Goal: Task Accomplishment & Management: Manage account settings

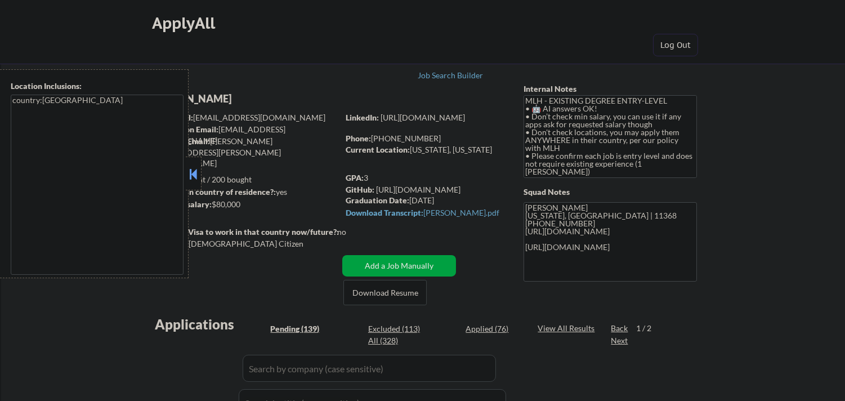
click at [198, 171] on button at bounding box center [193, 174] width 12 height 17
select select ""pending""
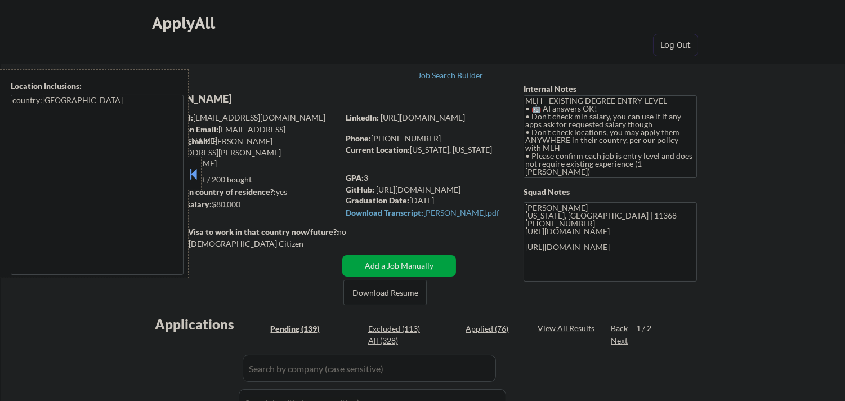
select select ""pending""
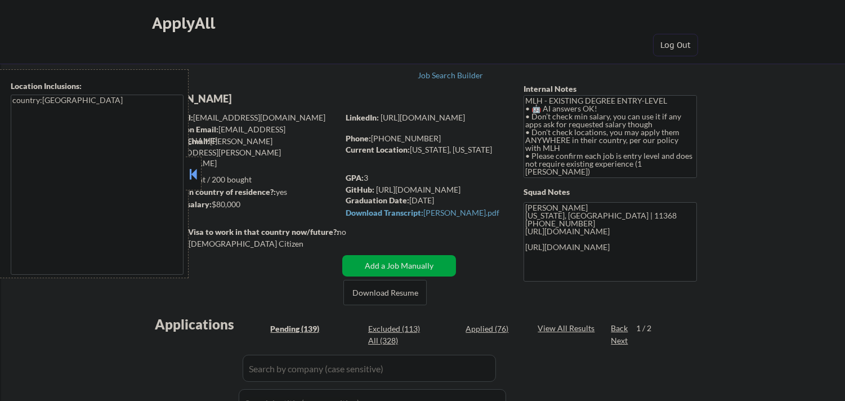
select select ""pending""
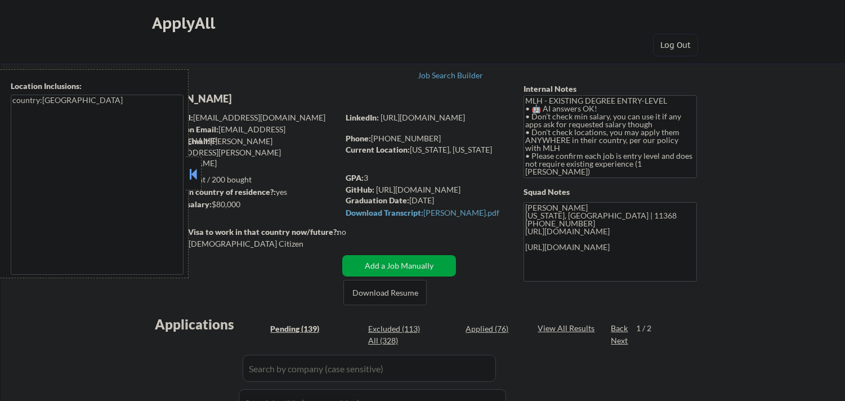
select select ""pending""
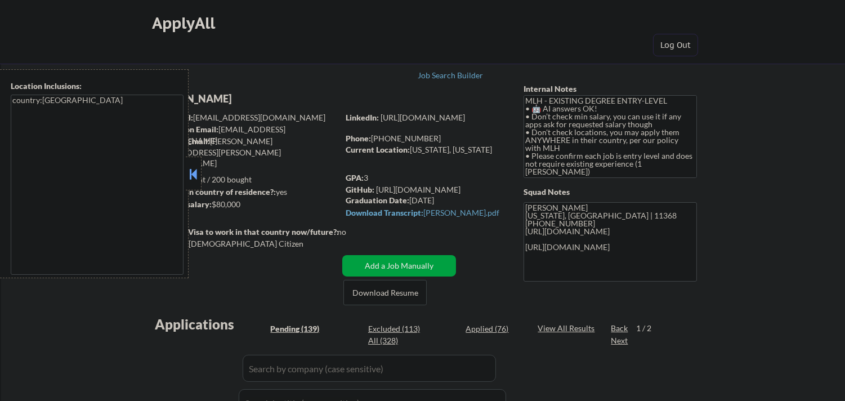
select select ""pending""
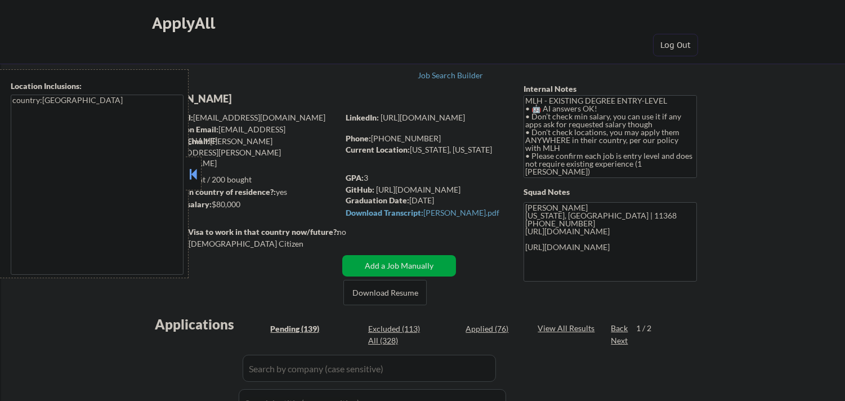
select select ""pending""
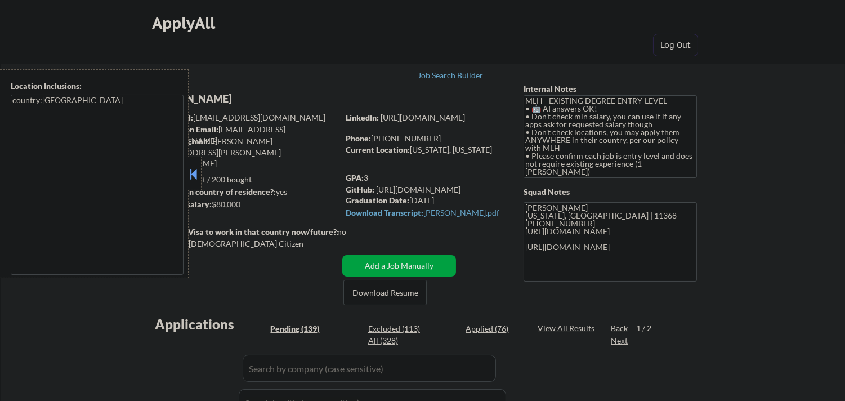
select select ""pending""
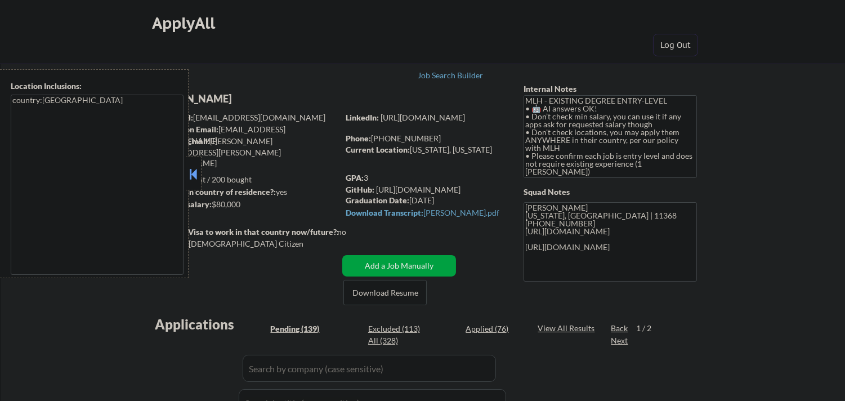
select select ""pending""
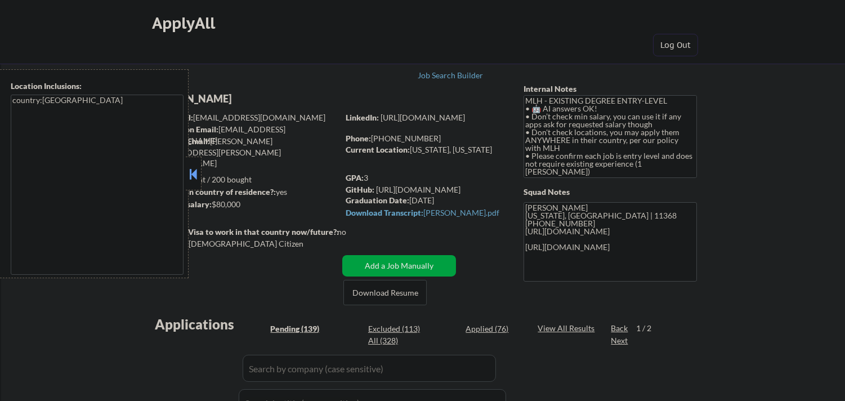
select select ""pending""
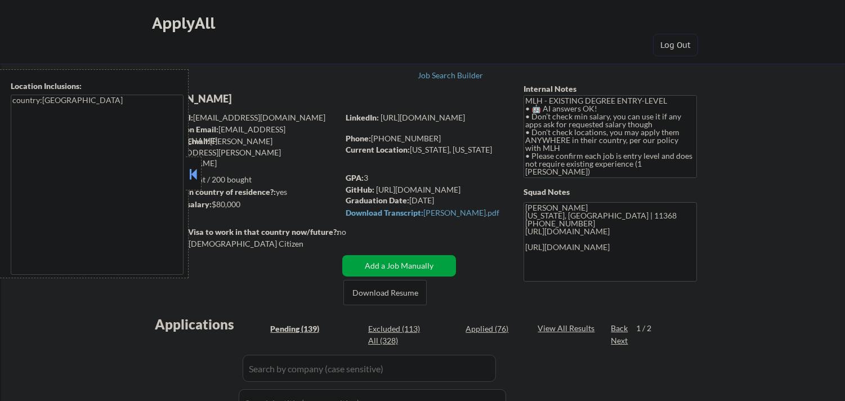
select select ""pending""
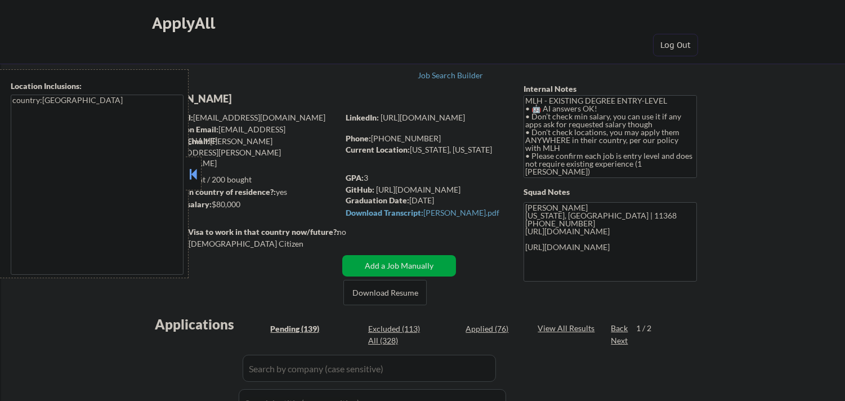
select select ""pending""
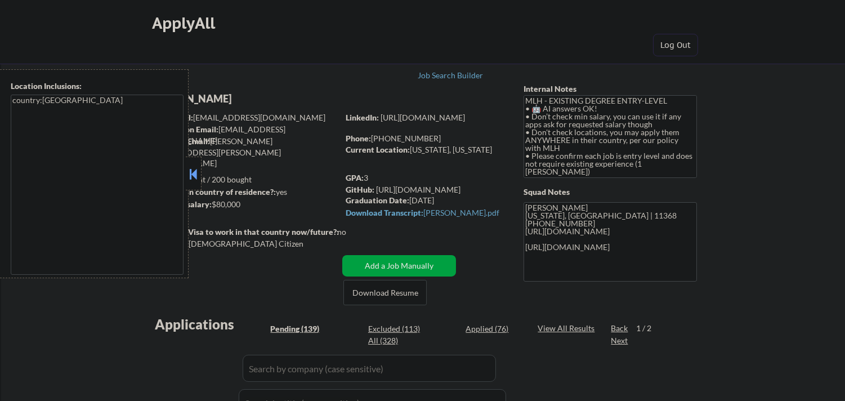
select select ""pending""
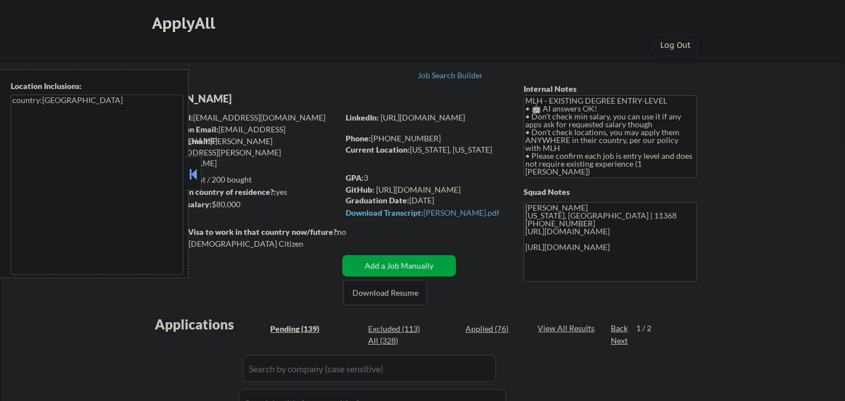
select select ""pending""
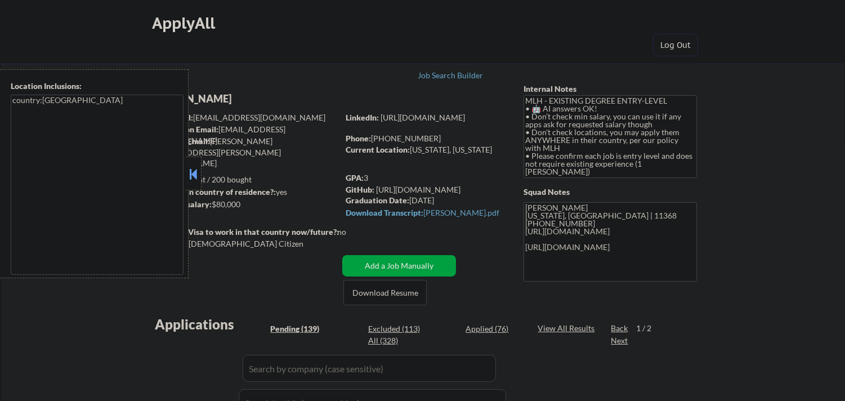
select select ""pending""
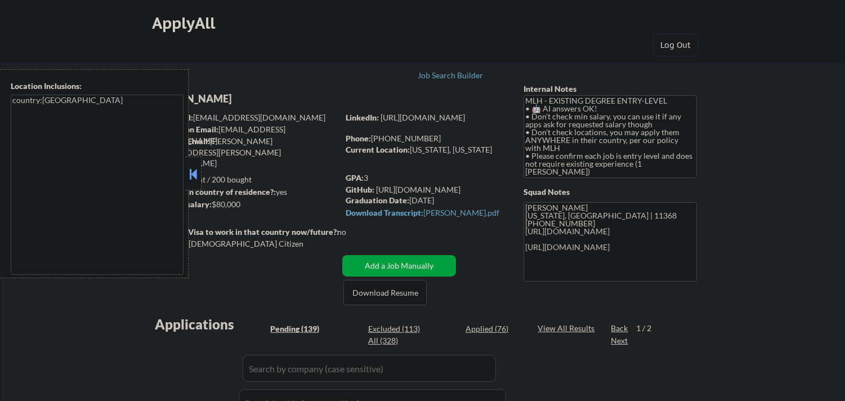
select select ""pending""
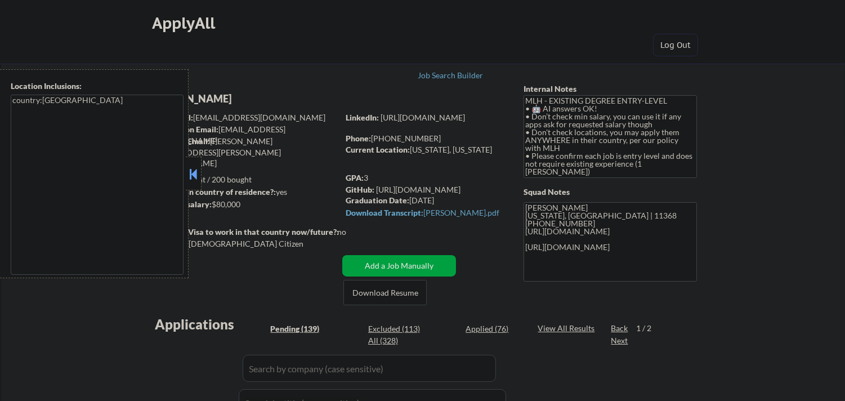
select select ""pending""
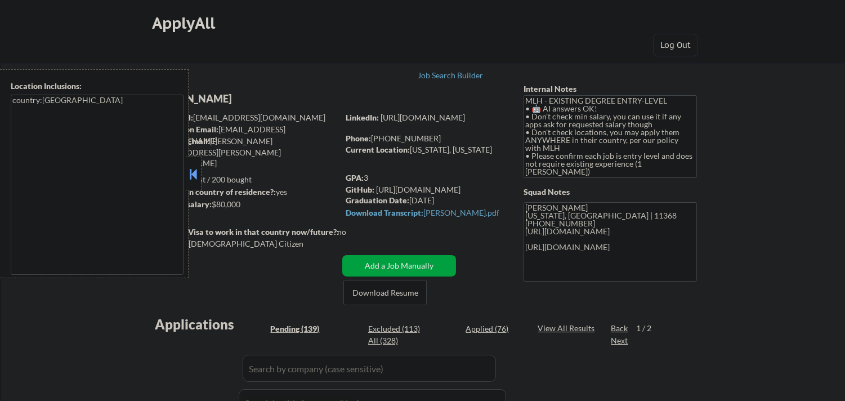
select select ""pending""
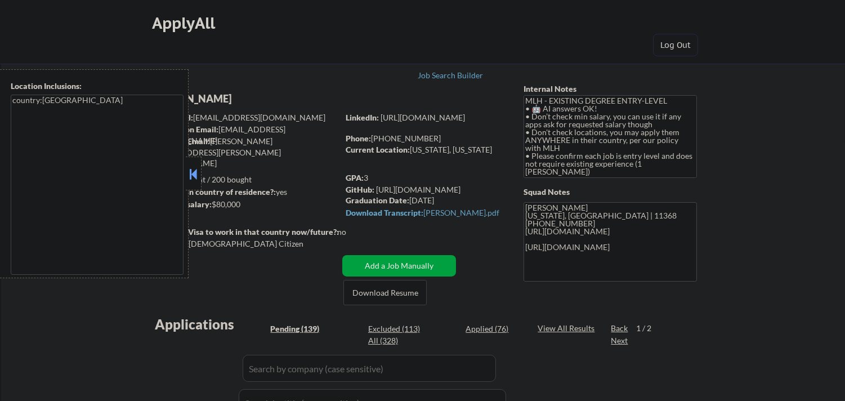
select select ""pending""
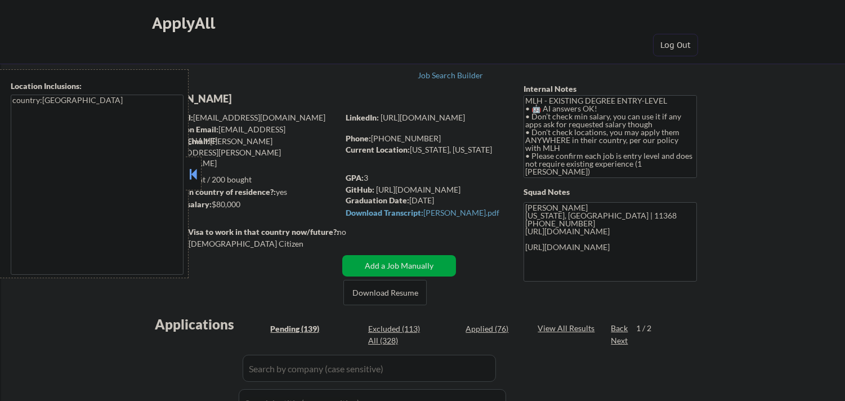
select select ""pending""
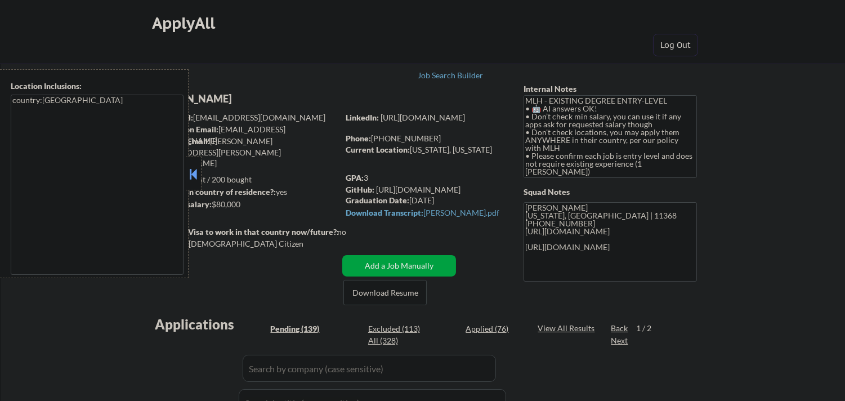
select select ""pending""
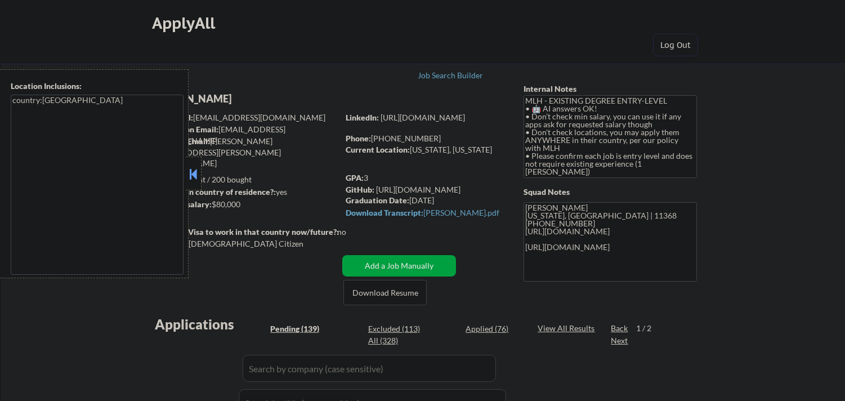
select select ""pending""
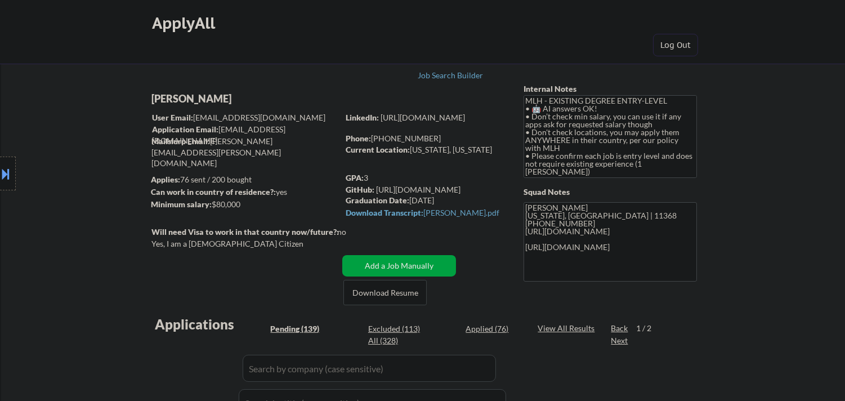
scroll to position [313, 0]
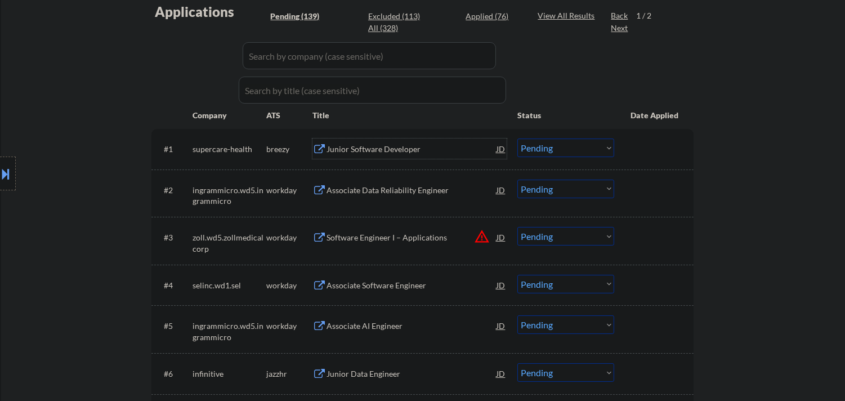
click at [407, 149] on div "Junior Software Developer" at bounding box center [412, 149] width 170 height 11
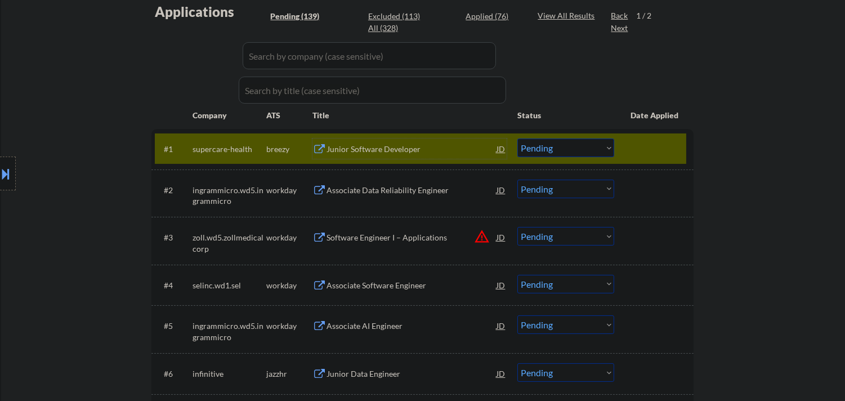
click at [599, 148] on select "Choose an option... Pending Applied Excluded (Questions) Excluded (Expired) Exc…" at bounding box center [565, 148] width 97 height 19
click at [517, 139] on select "Choose an option... Pending Applied Excluded (Questions) Excluded (Expired) Exc…" at bounding box center [565, 148] width 97 height 19
click at [659, 145] on div at bounding box center [656, 149] width 50 height 20
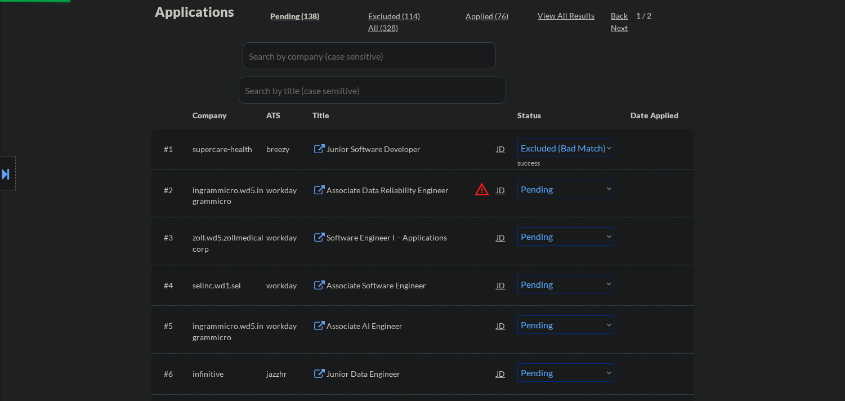
select select ""pending""
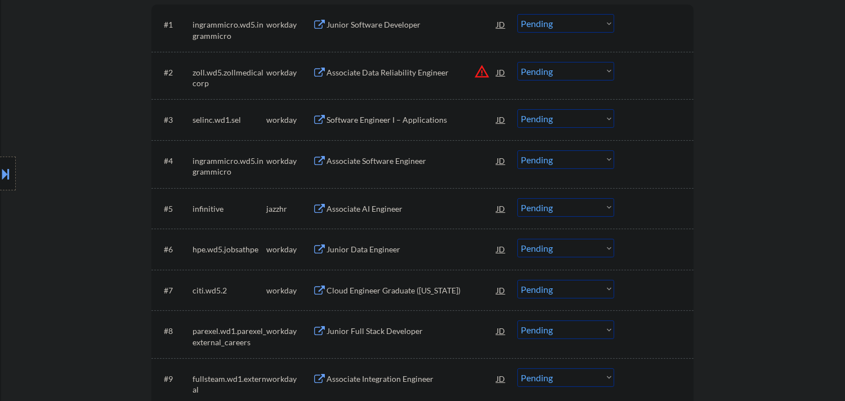
scroll to position [438, 0]
click at [392, 208] on div "Junior Data Engineer" at bounding box center [412, 208] width 170 height 11
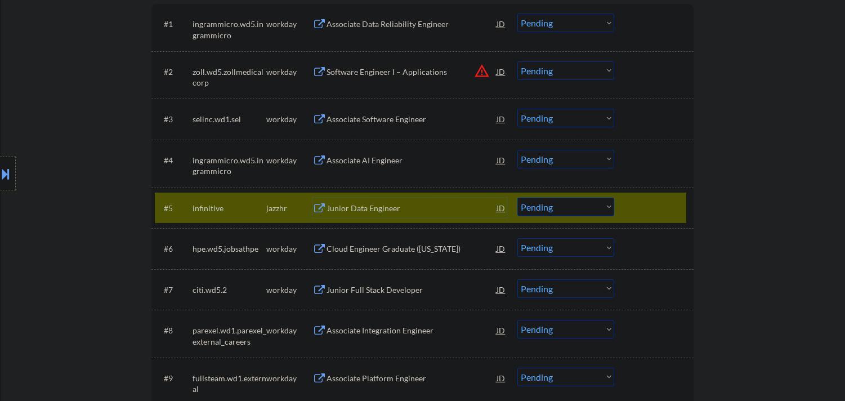
click at [590, 203] on select "Choose an option... Pending Applied Excluded (Questions) Excluded (Expired) Exc…" at bounding box center [565, 207] width 97 height 19
click at [517, 198] on select "Choose an option... Pending Applied Excluded (Questions) Excluded (Expired) Exc…" at bounding box center [565, 207] width 97 height 19
click at [662, 198] on div at bounding box center [656, 208] width 50 height 20
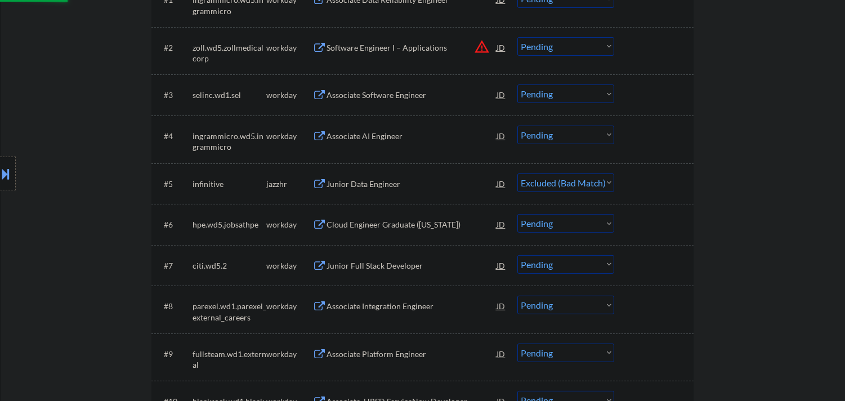
scroll to position [500, 0]
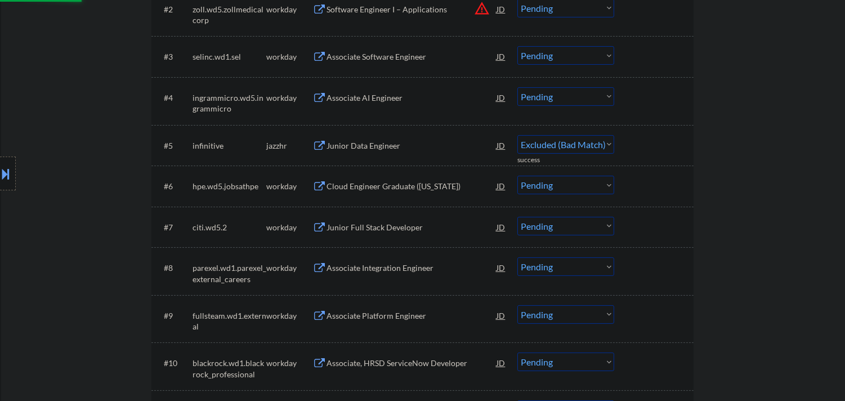
select select ""pending""
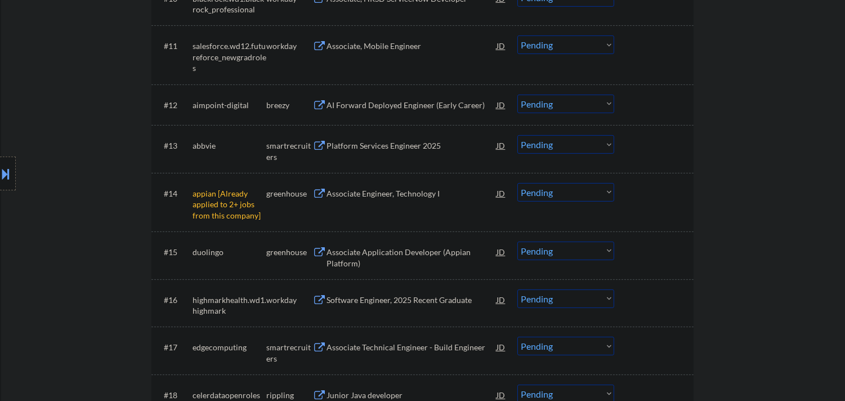
scroll to position [876, 0]
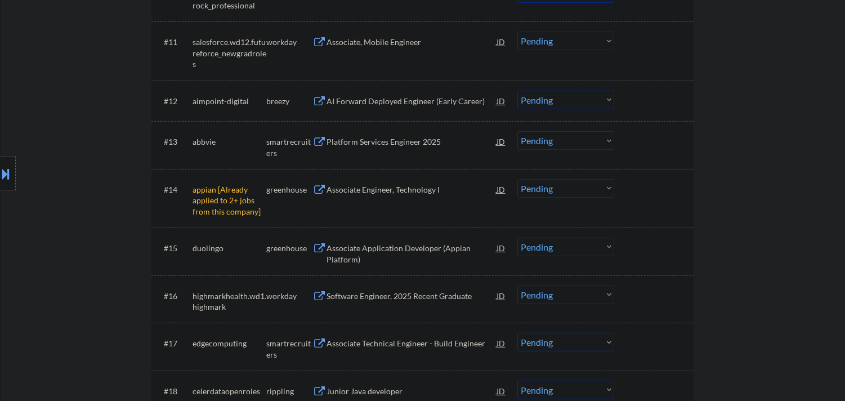
click at [582, 190] on select "Choose an option... Pending Applied Excluded (Questions) Excluded (Expired) Exc…" at bounding box center [565, 188] width 97 height 19
click at [517, 179] on select "Choose an option... Pending Applied Excluded (Questions) Excluded (Expired) Exc…" at bounding box center [565, 188] width 97 height 19
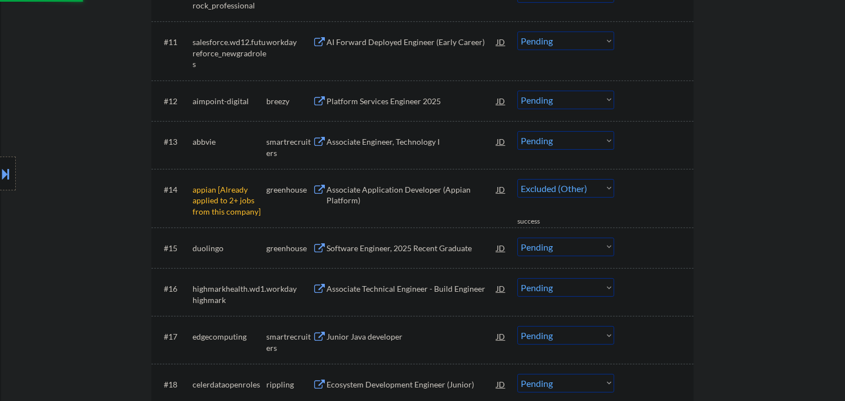
click at [404, 97] on div "Platform Services Engineer 2025" at bounding box center [412, 101] width 170 height 11
select select ""pending""
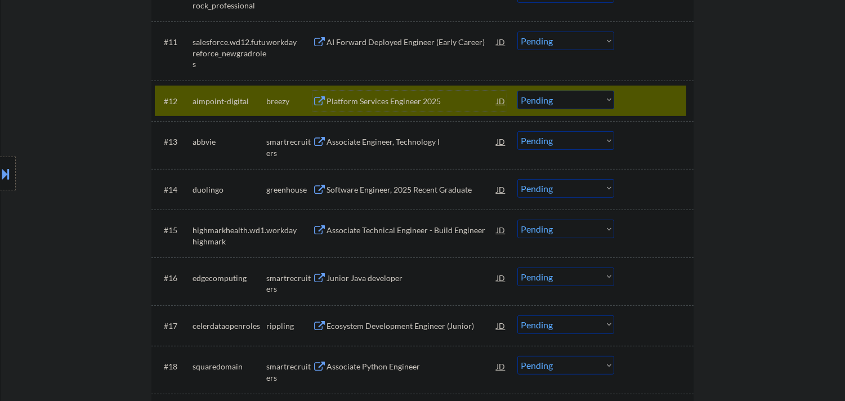
click at [577, 93] on select "Choose an option... Pending Applied Excluded (Questions) Excluded (Expired) Exc…" at bounding box center [565, 100] width 97 height 19
click at [517, 91] on select "Choose an option... Pending Applied Excluded (Questions) Excluded (Expired) Exc…" at bounding box center [565, 100] width 97 height 19
click at [671, 96] on div at bounding box center [656, 101] width 50 height 20
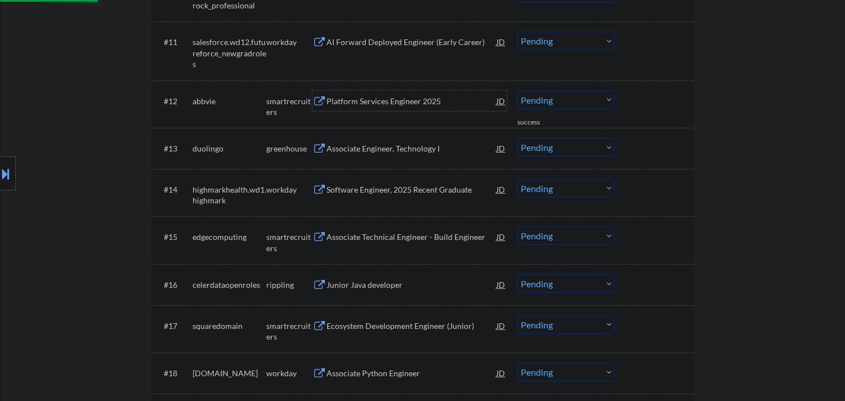
click at [437, 99] on div "Platform Services Engineer 2025" at bounding box center [412, 101] width 170 height 11
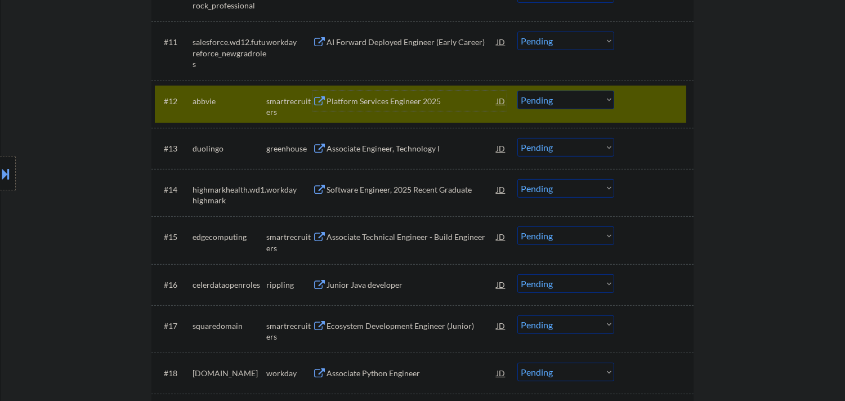
click at [572, 102] on select "Choose an option... Pending Applied Excluded (Questions) Excluded (Expired) Exc…" at bounding box center [565, 100] width 97 height 19
click at [517, 91] on select "Choose an option... Pending Applied Excluded (Questions) Excluded (Expired) Exc…" at bounding box center [565, 100] width 97 height 19
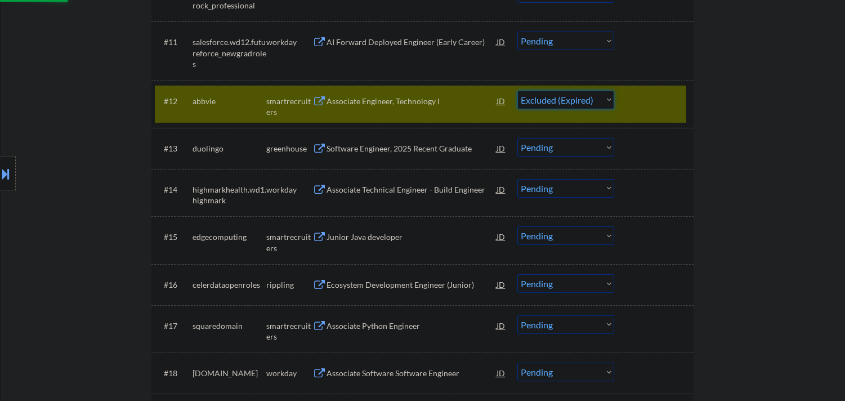
click at [661, 101] on div at bounding box center [656, 101] width 50 height 20
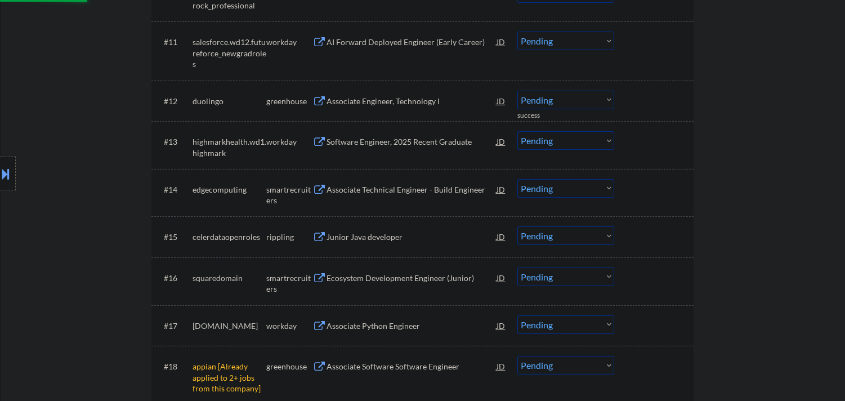
click at [435, 105] on div "Associate Engineer, Technology I" at bounding box center [412, 101] width 170 height 11
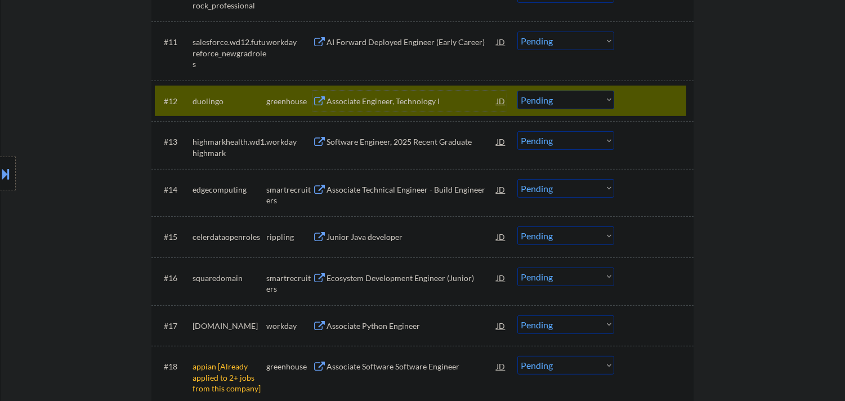
drag, startPoint x: 610, startPoint y: 96, endPoint x: 609, endPoint y: 108, distance: 11.9
click at [610, 96] on select "Choose an option... Pending Applied Excluded (Questions) Excluded (Expired) Exc…" at bounding box center [565, 100] width 97 height 19
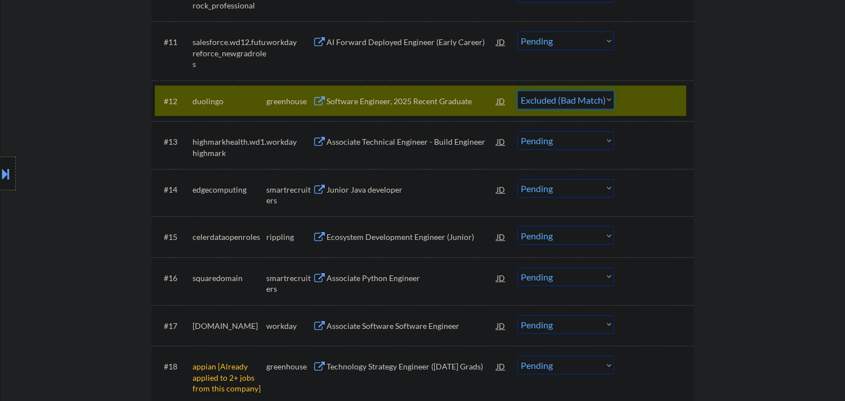
click at [517, 91] on select "Choose an option... Pending Applied Excluded (Questions) Excluded (Expired) Exc…" at bounding box center [565, 100] width 97 height 19
click at [672, 100] on div at bounding box center [656, 101] width 50 height 20
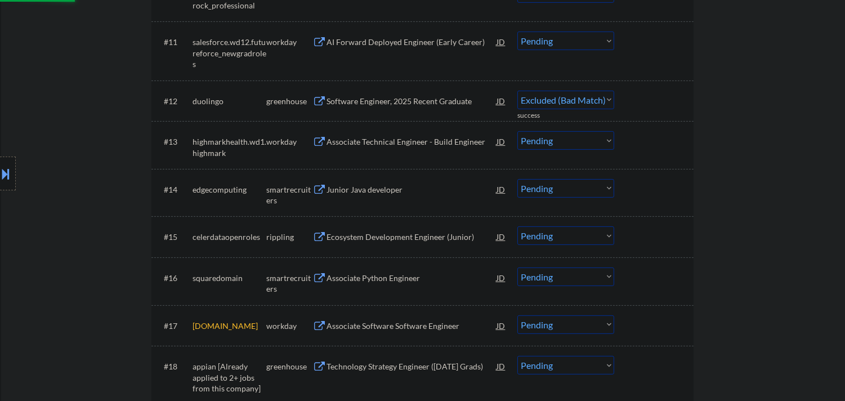
select select ""pending""
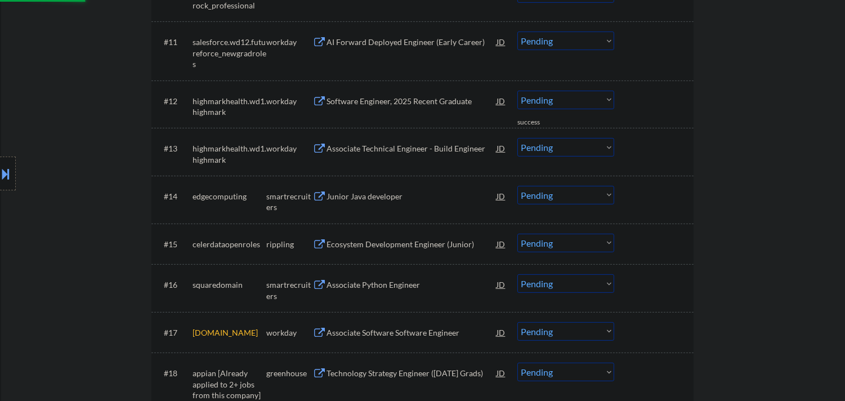
scroll to position [938, 0]
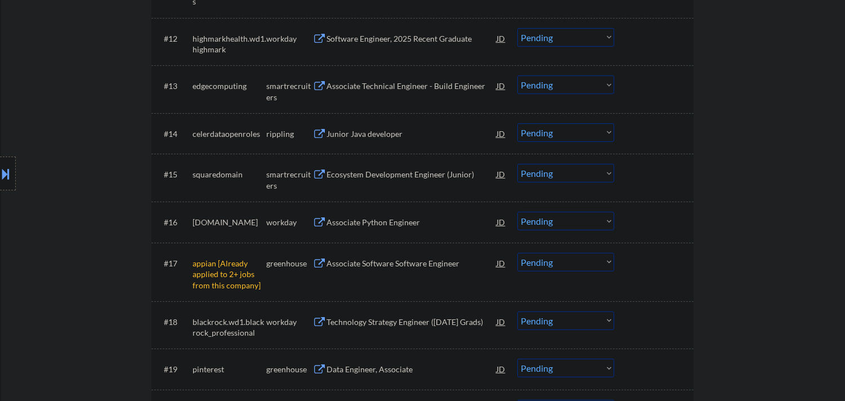
click at [396, 86] on div "Associate Technical Engineer - Build Engineer" at bounding box center [412, 86] width 170 height 11
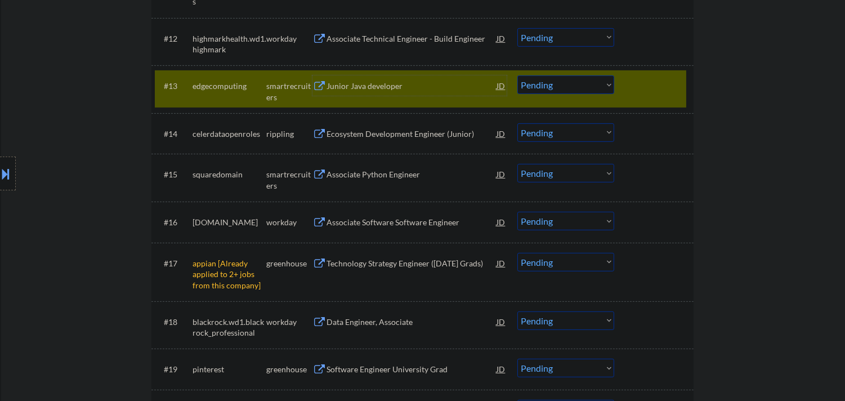
click at [556, 80] on select "Choose an option... Pending Applied Excluded (Questions) Excluded (Expired) Exc…" at bounding box center [565, 84] width 97 height 19
click at [517, 75] on select "Choose an option... Pending Applied Excluded (Questions) Excluded (Expired) Exc…" at bounding box center [565, 84] width 97 height 19
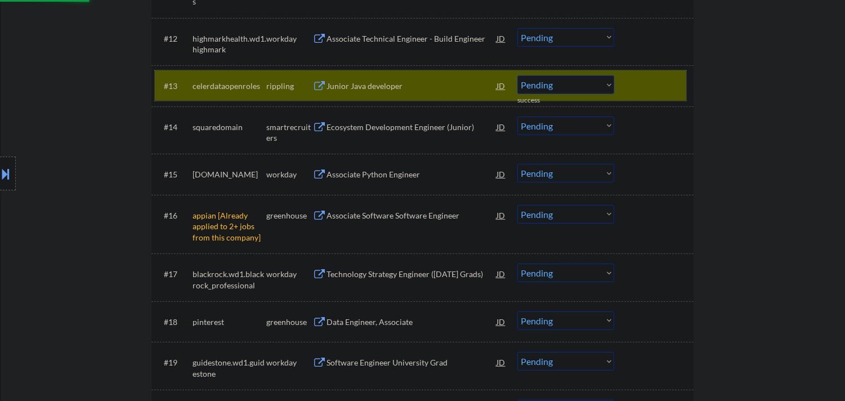
click at [653, 82] on div at bounding box center [656, 85] width 50 height 20
click at [389, 81] on div "Junior Java developer" at bounding box center [412, 86] width 170 height 11
click at [577, 80] on select "Choose an option... Pending Applied Excluded (Questions) Excluded (Expired) Exc…" at bounding box center [565, 84] width 97 height 19
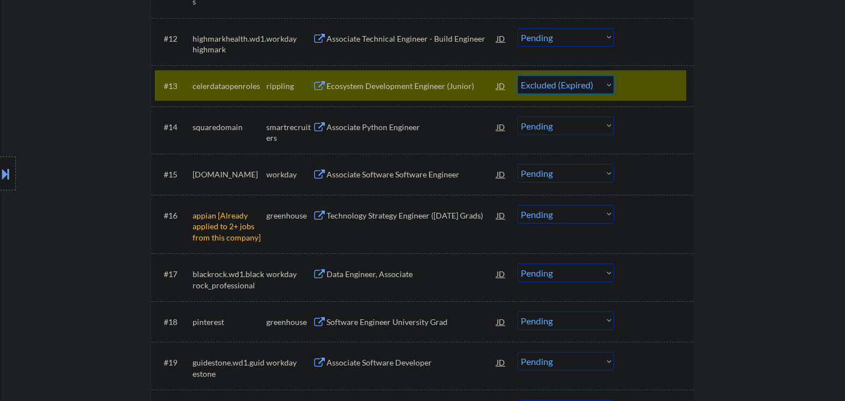
click at [517, 75] on select "Choose an option... Pending Applied Excluded (Questions) Excluded (Expired) Exc…" at bounding box center [565, 84] width 97 height 19
click at [674, 78] on div at bounding box center [656, 85] width 50 height 20
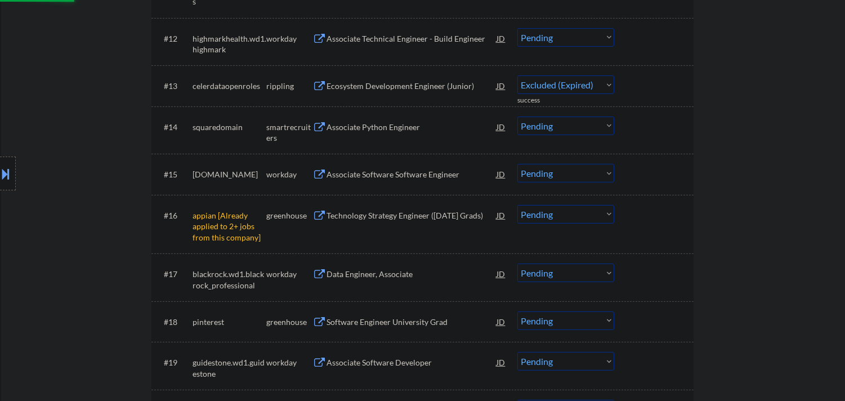
select select ""pending""
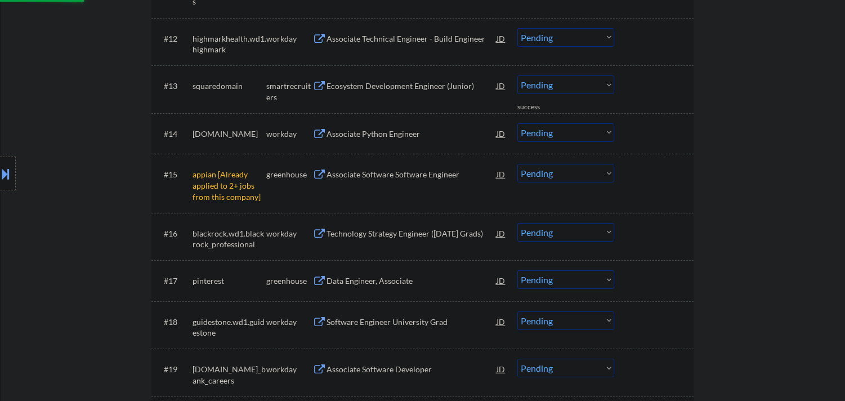
click at [595, 173] on select "Choose an option... Pending Applied Excluded (Questions) Excluded (Expired) Exc…" at bounding box center [565, 173] width 97 height 19
click at [517, 164] on select "Choose an option... Pending Applied Excluded (Questions) Excluded (Expired) Exc…" at bounding box center [565, 173] width 97 height 19
click at [397, 85] on div "Associate Python Engineer" at bounding box center [412, 86] width 170 height 11
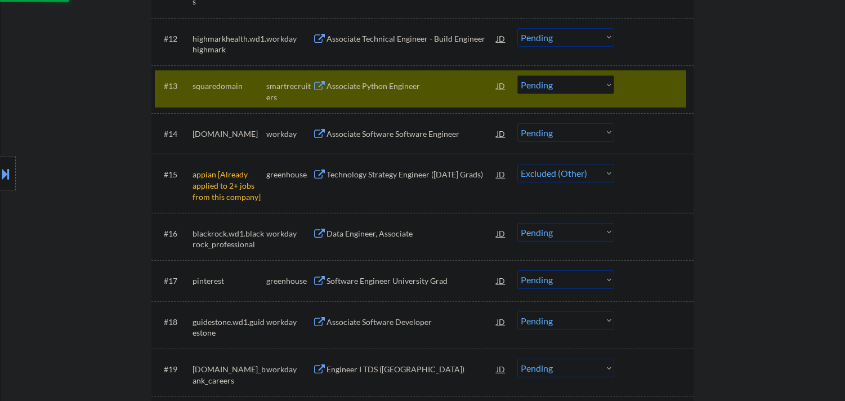
select select ""pending""
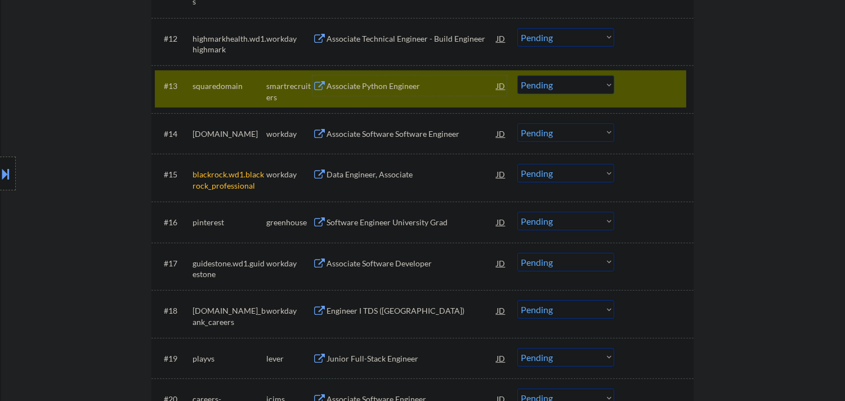
click at [572, 88] on select "Choose an option... Pending Applied Excluded (Questions) Excluded (Expired) Exc…" at bounding box center [565, 84] width 97 height 19
click at [517, 75] on select "Choose an option... Pending Applied Excluded (Questions) Excluded (Expired) Exc…" at bounding box center [565, 84] width 97 height 19
click at [676, 82] on div at bounding box center [656, 85] width 50 height 20
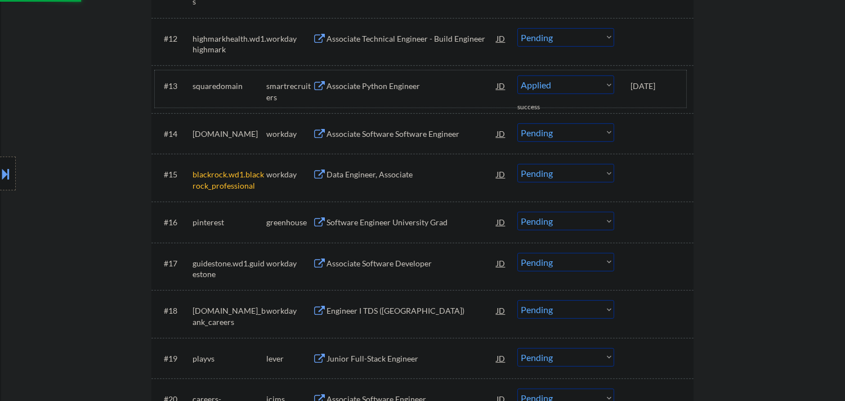
select select ""pending""
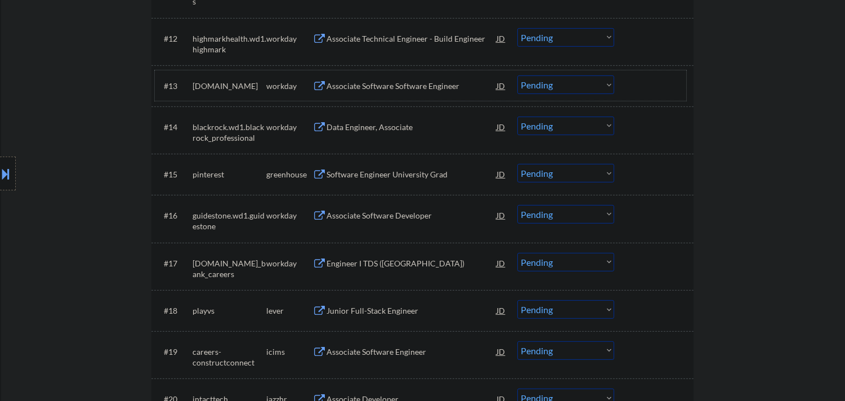
click at [380, 175] on div "Software Engineer University Grad" at bounding box center [412, 174] width 170 height 11
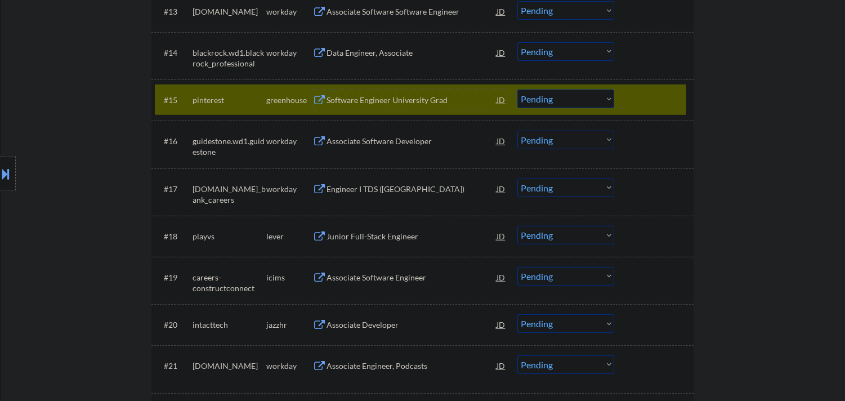
scroll to position [1042, 0]
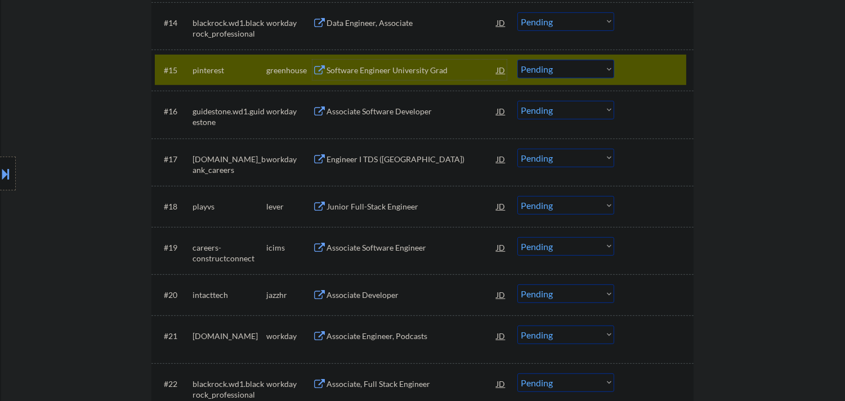
click at [592, 73] on select "Choose an option... Pending Applied Excluded (Questions) Excluded (Expired) Exc…" at bounding box center [565, 69] width 97 height 19
click at [517, 60] on select "Choose an option... Pending Applied Excluded (Questions) Excluded (Expired) Exc…" at bounding box center [565, 69] width 97 height 19
click at [669, 71] on div at bounding box center [656, 70] width 50 height 20
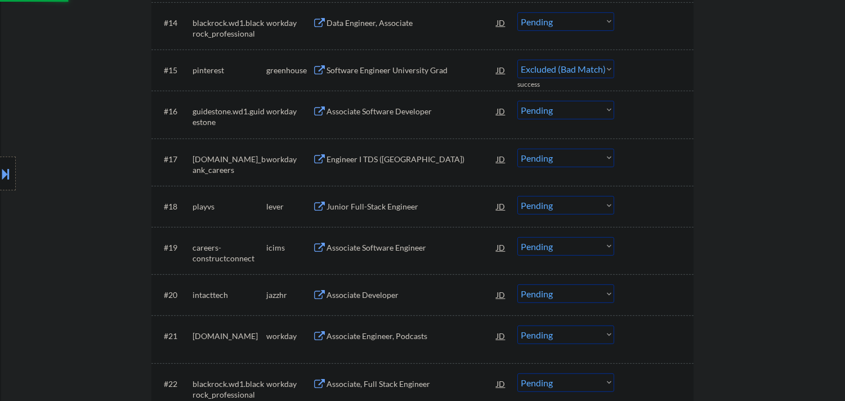
select select ""pending""
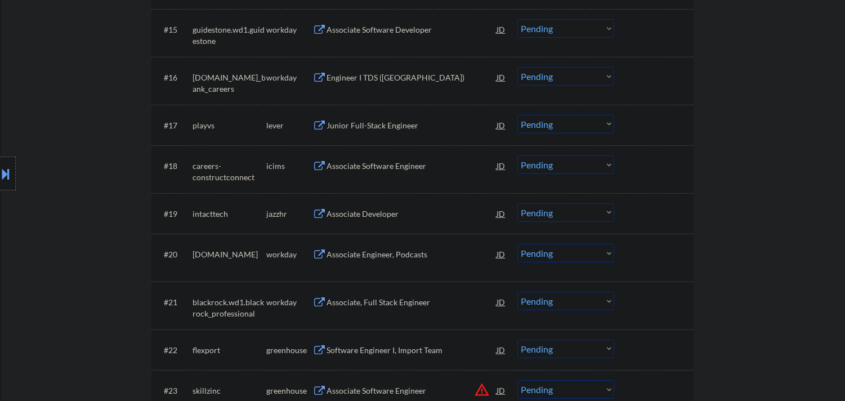
scroll to position [1105, 0]
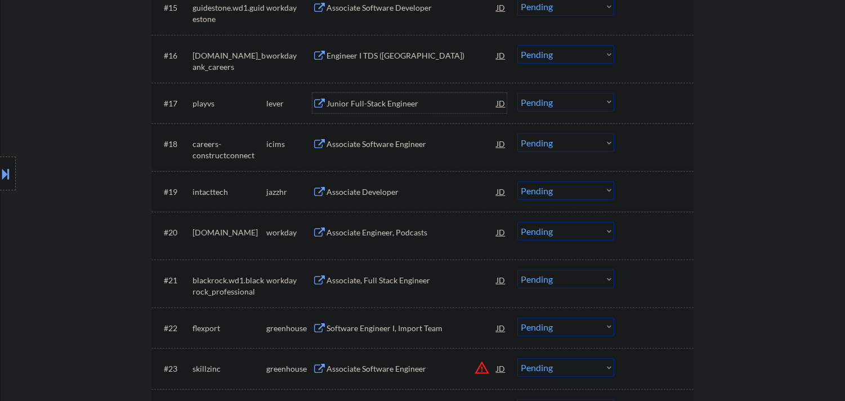
click at [413, 100] on div "Junior Full-Stack Engineer" at bounding box center [412, 103] width 170 height 11
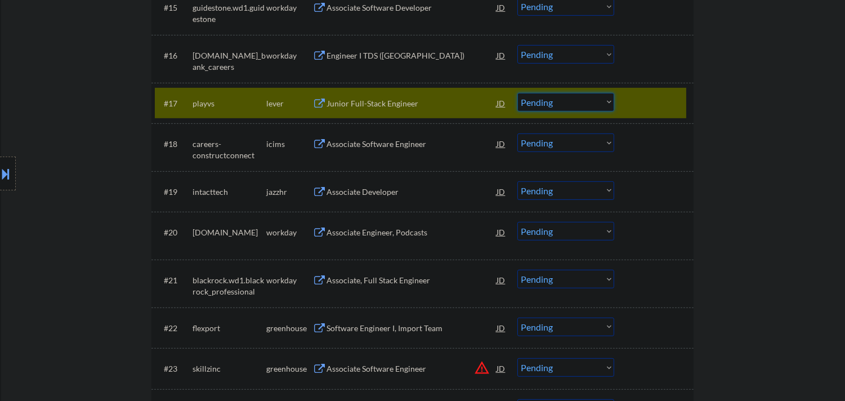
click at [595, 104] on select "Choose an option... Pending Applied Excluded (Questions) Excluded (Expired) Exc…" at bounding box center [565, 102] width 97 height 19
click at [517, 93] on select "Choose an option... Pending Applied Excluded (Questions) Excluded (Expired) Exc…" at bounding box center [565, 102] width 97 height 19
select select ""pending""
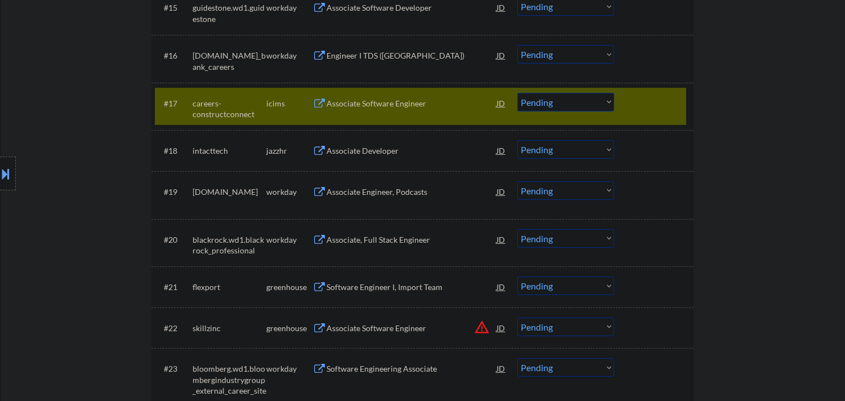
click at [650, 96] on div at bounding box center [656, 103] width 50 height 20
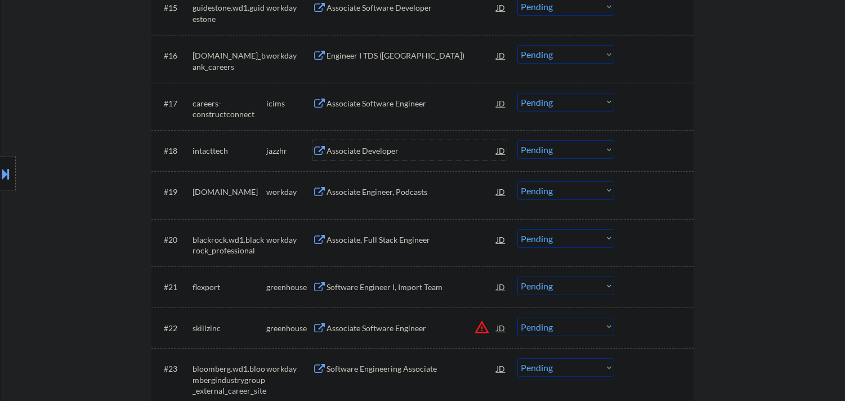
click at [364, 149] on div "Associate Developer" at bounding box center [412, 150] width 170 height 11
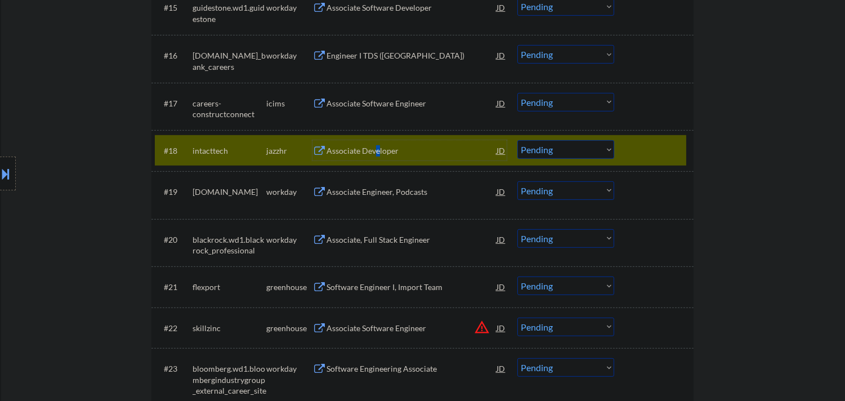
click at [378, 153] on div "Associate Developer" at bounding box center [412, 150] width 170 height 11
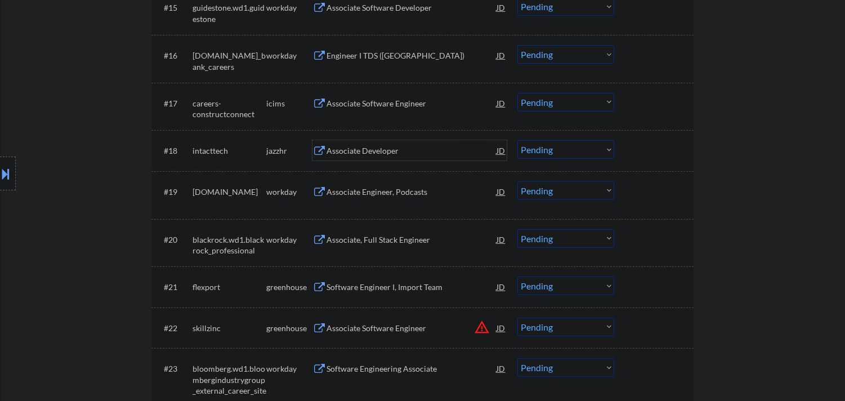
click at [386, 153] on div "Associate Developer" at bounding box center [412, 150] width 170 height 11
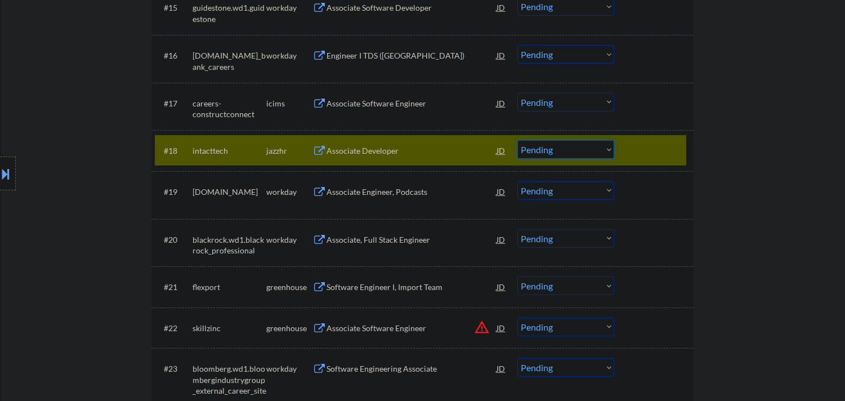
drag, startPoint x: 561, startPoint y: 143, endPoint x: 561, endPoint y: 158, distance: 14.6
click at [562, 144] on select "Choose an option... Pending Applied Excluded (Questions) Excluded (Expired) Exc…" at bounding box center [565, 149] width 97 height 19
click at [517, 140] on select "Choose an option... Pending Applied Excluded (Questions) Excluded (Expired) Exc…" at bounding box center [565, 149] width 97 height 19
click at [652, 139] on div "#18 intacttech jazzhr Associate Developer JD Choose an option... Pending Applie…" at bounding box center [421, 150] width 532 height 30
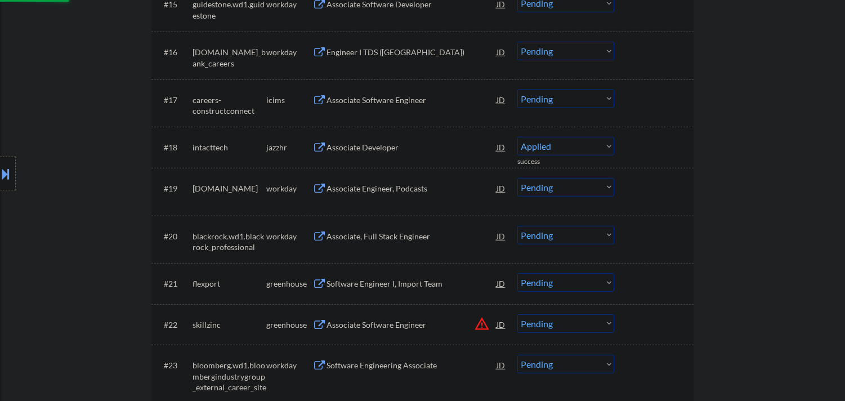
scroll to position [1145, 0]
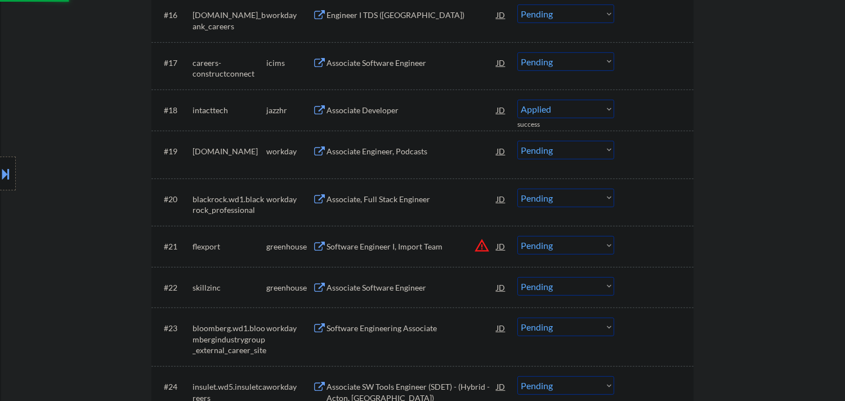
select select ""pending""
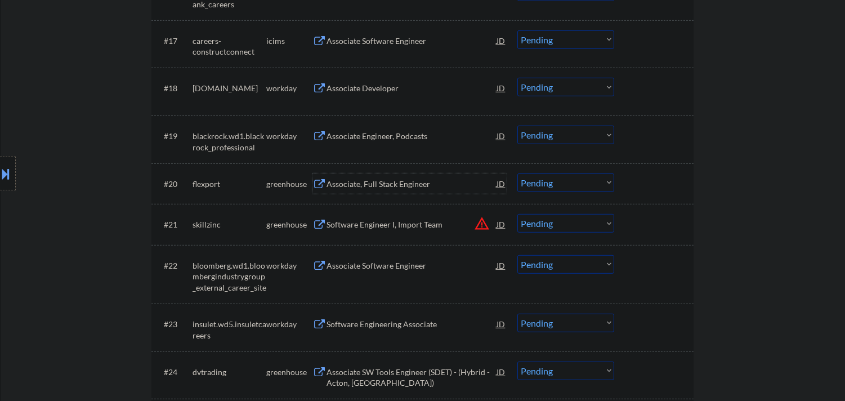
click at [431, 184] on div "Associate, Full Stack Engineer" at bounding box center [412, 184] width 170 height 11
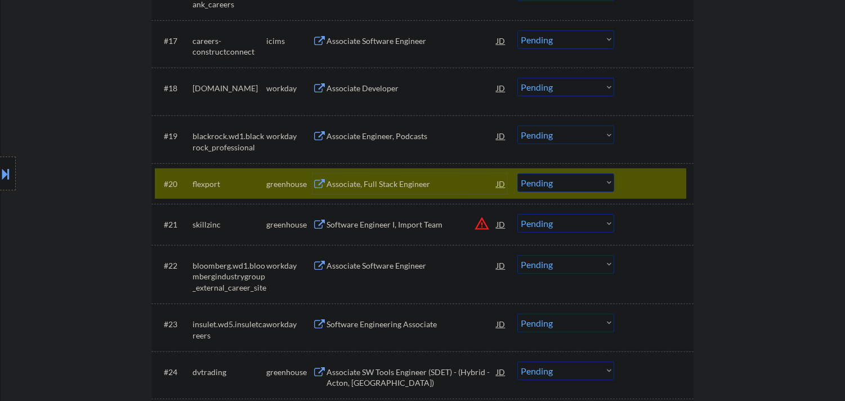
click at [581, 178] on select "Choose an option... Pending Applied Excluded (Questions) Excluded (Expired) Exc…" at bounding box center [565, 182] width 97 height 19
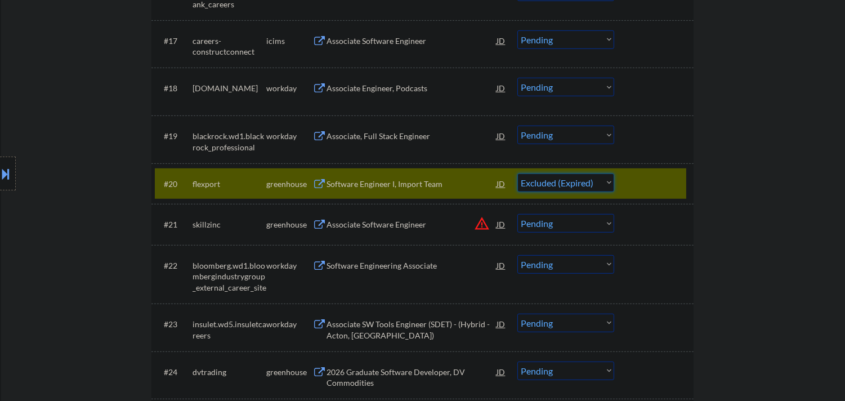
click at [517, 173] on select "Choose an option... Pending Applied Excluded (Questions) Excluded (Expired) Exc…" at bounding box center [565, 182] width 97 height 19
select select ""pending""
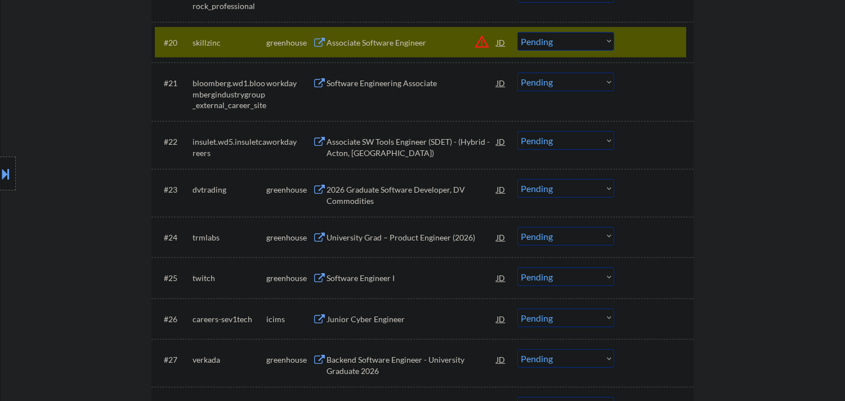
scroll to position [1290, 0]
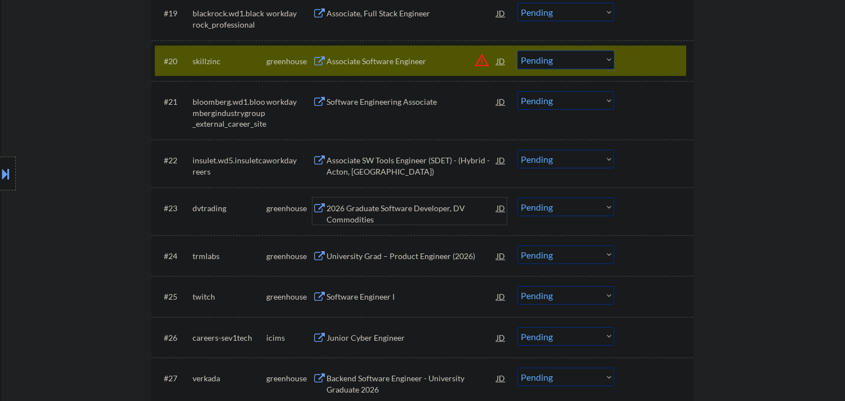
click at [448, 203] on div "2026 Graduate Software Developer, DV Commodities" at bounding box center [412, 214] width 170 height 22
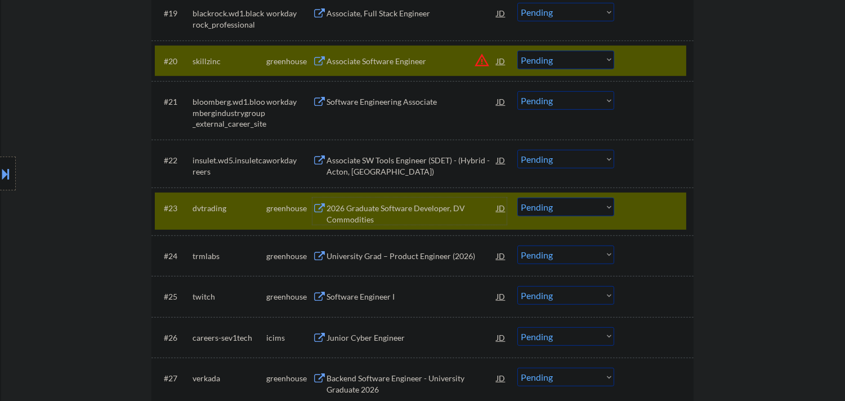
scroll to position [1353, 0]
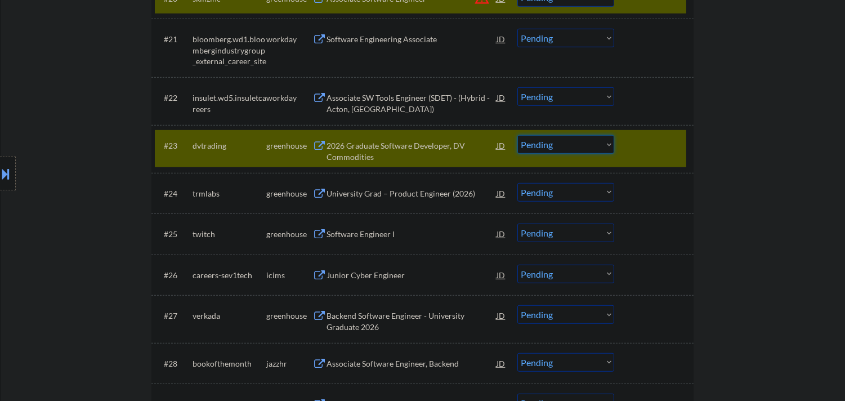
click at [601, 141] on select "Choose an option... Pending Applied Excluded (Questions) Excluded (Expired) Exc…" at bounding box center [565, 144] width 97 height 19
click at [517, 135] on select "Choose an option... Pending Applied Excluded (Questions) Excluded (Expired) Exc…" at bounding box center [565, 144] width 97 height 19
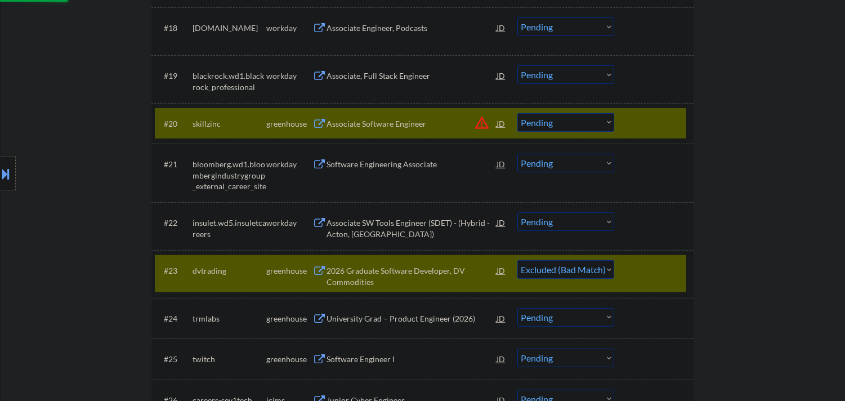
click at [666, 113] on div at bounding box center [656, 123] width 50 height 20
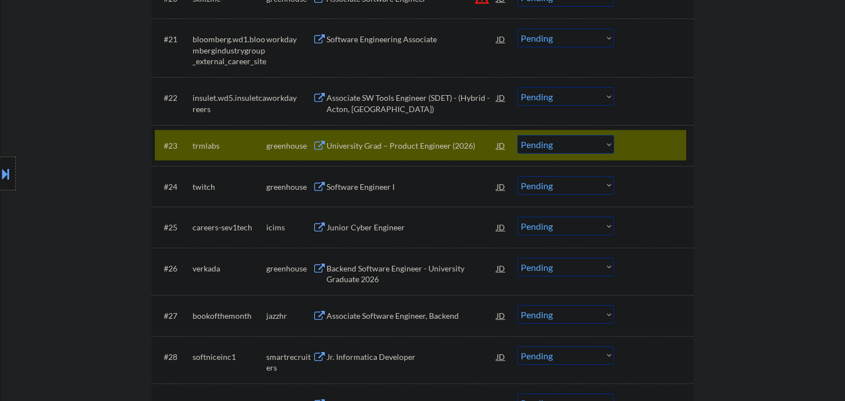
click at [576, 141] on select "Choose an option... Pending Applied Excluded (Questions) Excluded (Expired) Exc…" at bounding box center [565, 144] width 97 height 19
click at [517, 135] on select "Choose an option... Pending Applied Excluded (Questions) Excluded (Expired) Exc…" at bounding box center [565, 144] width 97 height 19
click at [677, 137] on div at bounding box center [656, 145] width 50 height 20
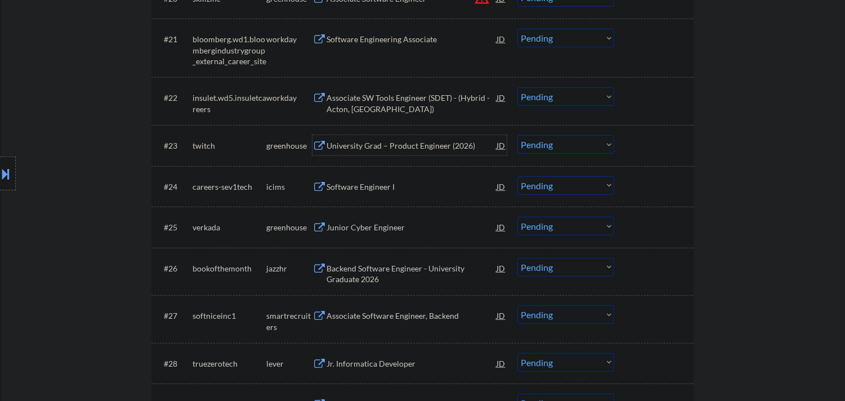
click at [436, 141] on div "University Grad – Product Engineer (2026)" at bounding box center [412, 145] width 170 height 11
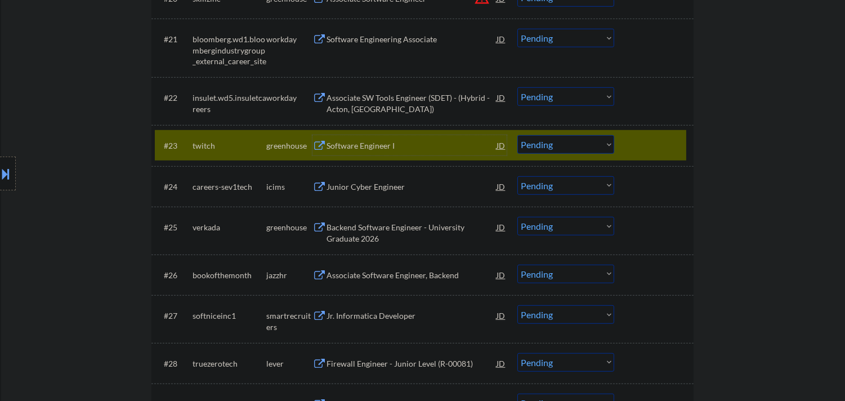
click at [1, 158] on div at bounding box center [8, 174] width 16 height 34
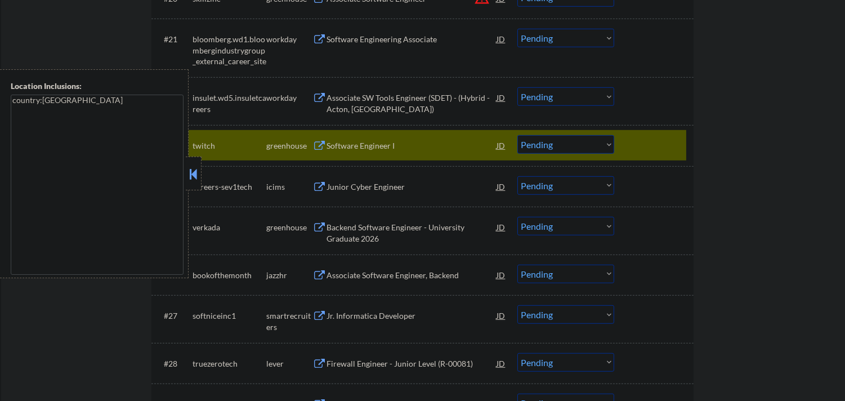
click at [198, 171] on button at bounding box center [193, 174] width 12 height 17
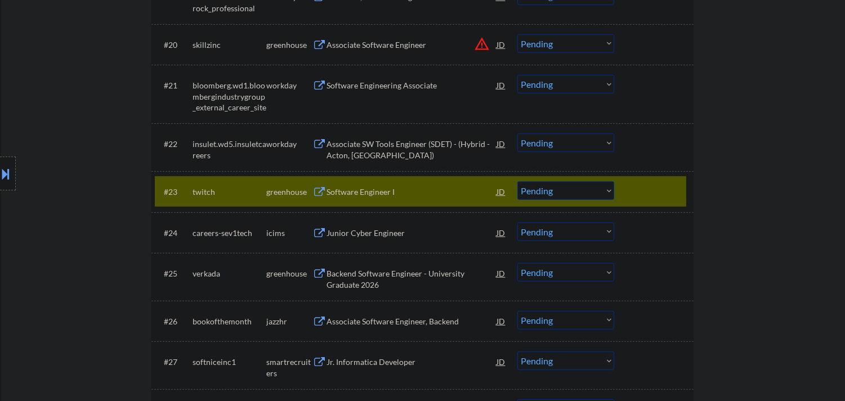
scroll to position [1314, 0]
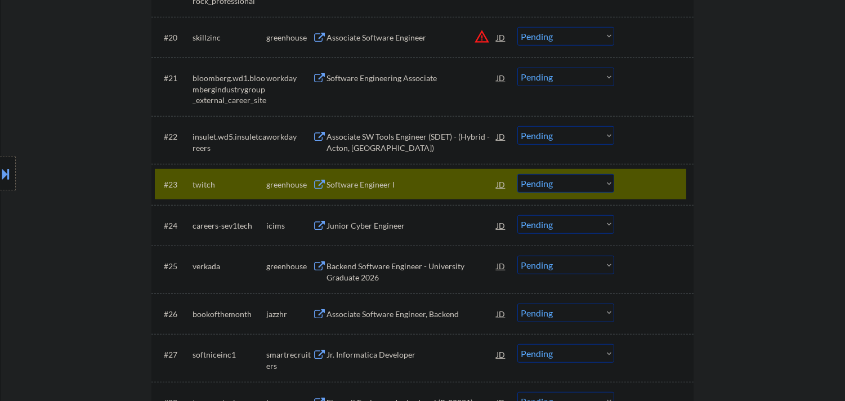
click at [555, 176] on select "Choose an option... Pending Applied Excluded (Questions) Excluded (Expired) Exc…" at bounding box center [565, 183] width 97 height 19
click at [517, 174] on select "Choose an option... Pending Applied Excluded (Questions) Excluded (Expired) Exc…" at bounding box center [565, 183] width 97 height 19
select select ""pending""
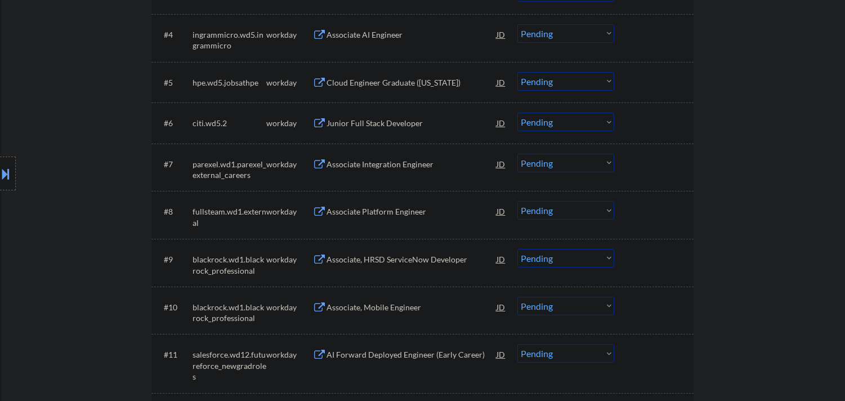
scroll to position [125, 0]
